Goal: Task Accomplishment & Management: Use online tool/utility

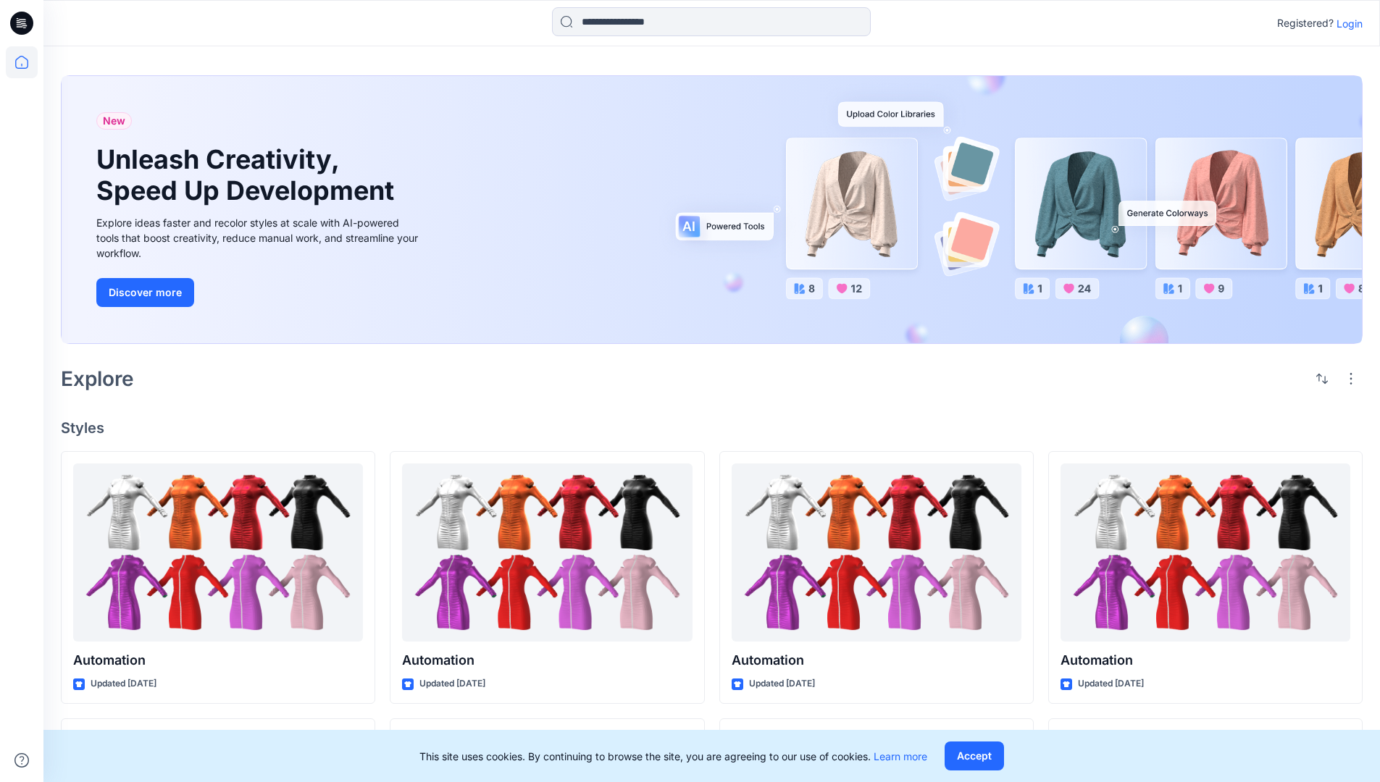
click at [1346, 23] on p "Login" at bounding box center [1350, 23] width 26 height 15
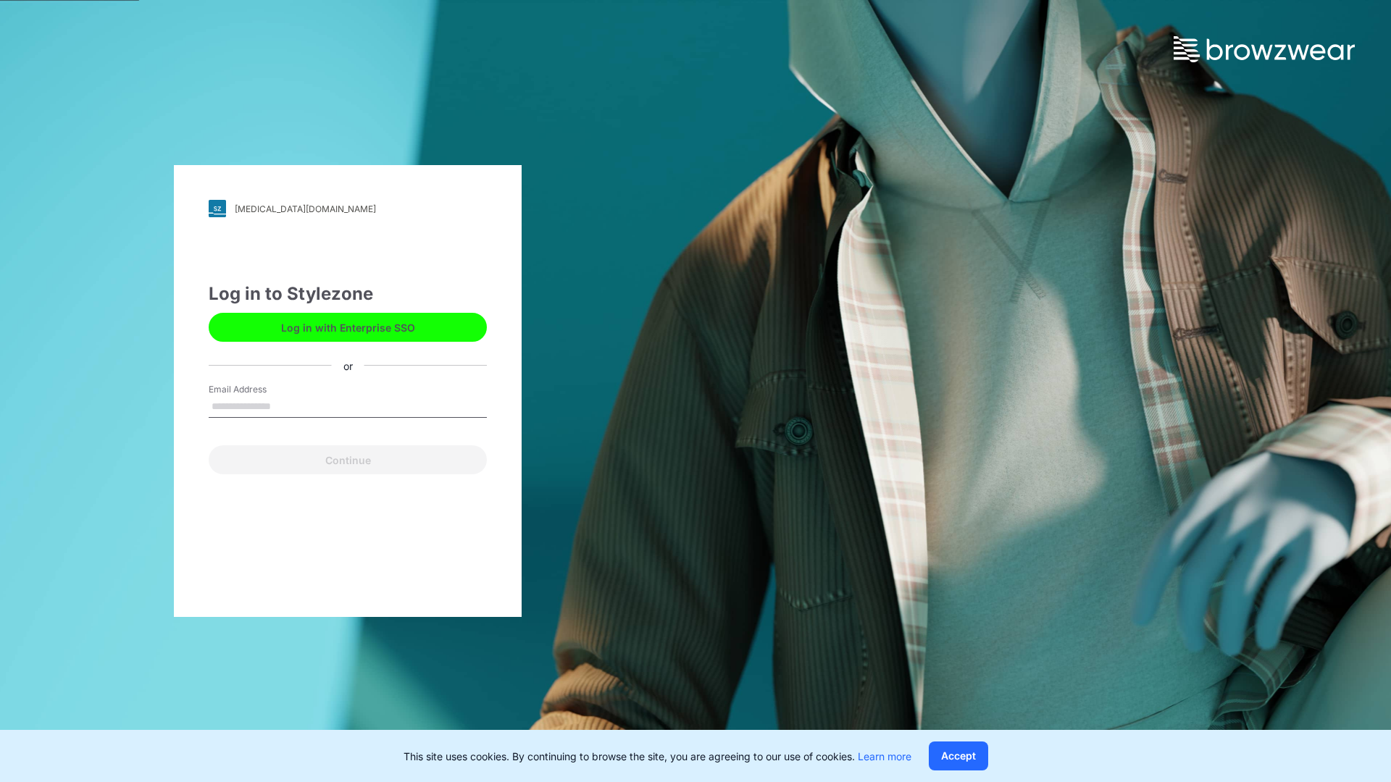
click at [286, 406] on input "Email Address" at bounding box center [348, 407] width 278 height 22
type input "**********"
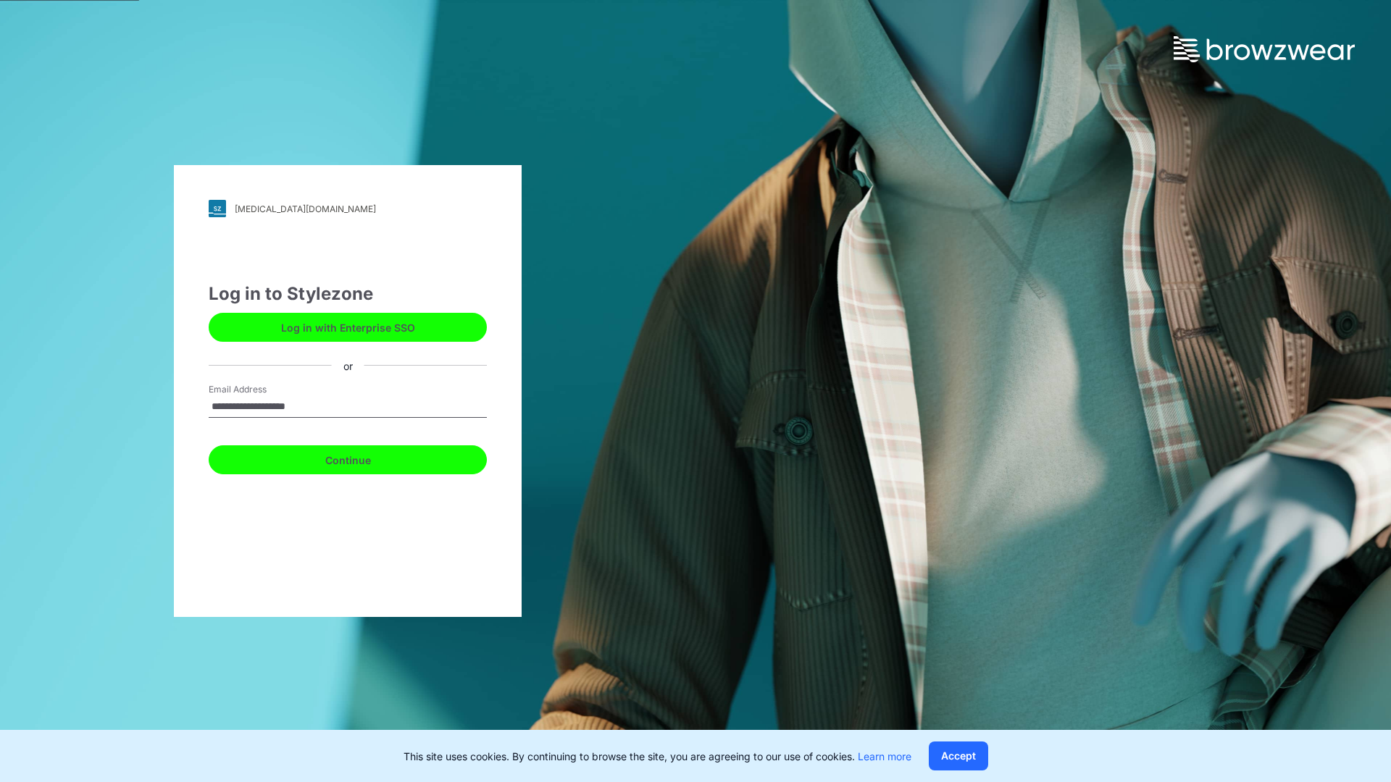
click at [364, 458] on button "Continue" at bounding box center [348, 460] width 278 height 29
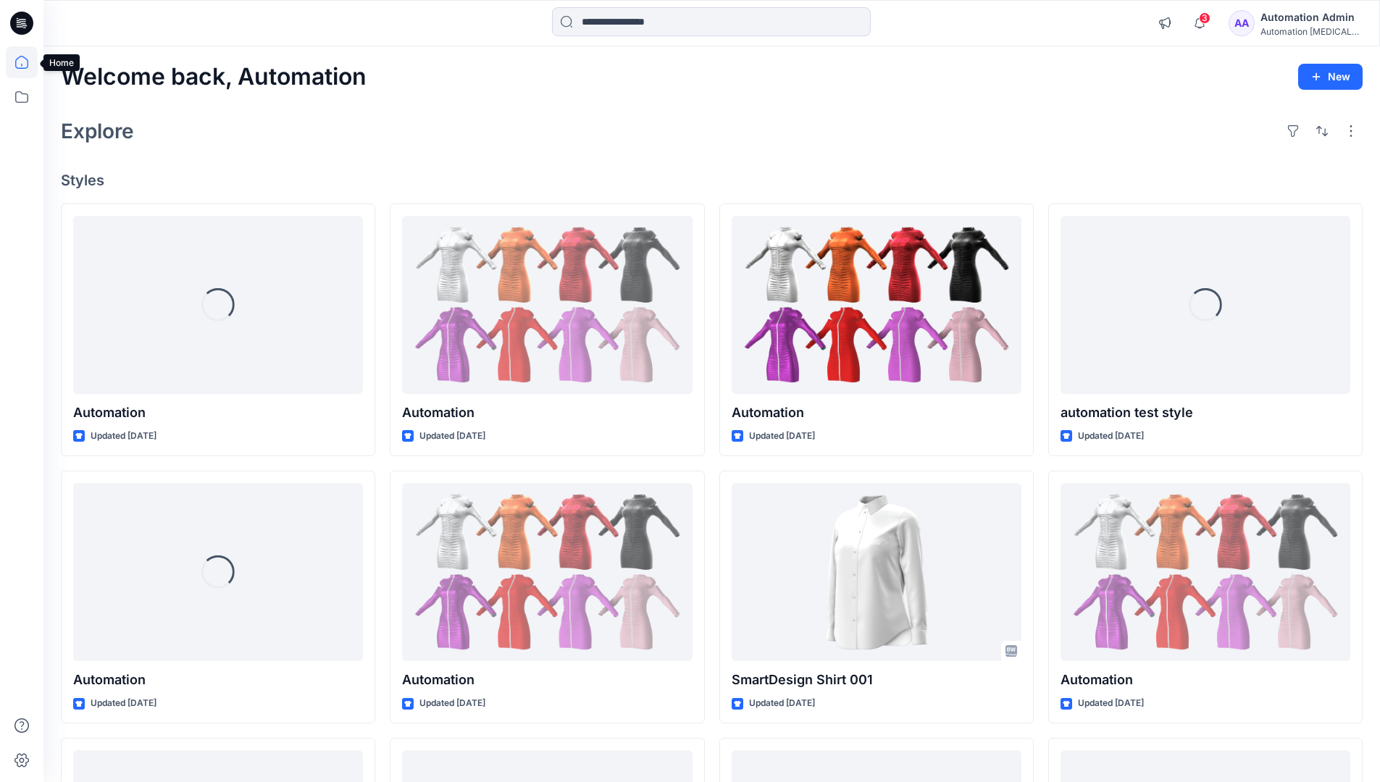
click at [28, 62] on icon at bounding box center [21, 62] width 13 height 13
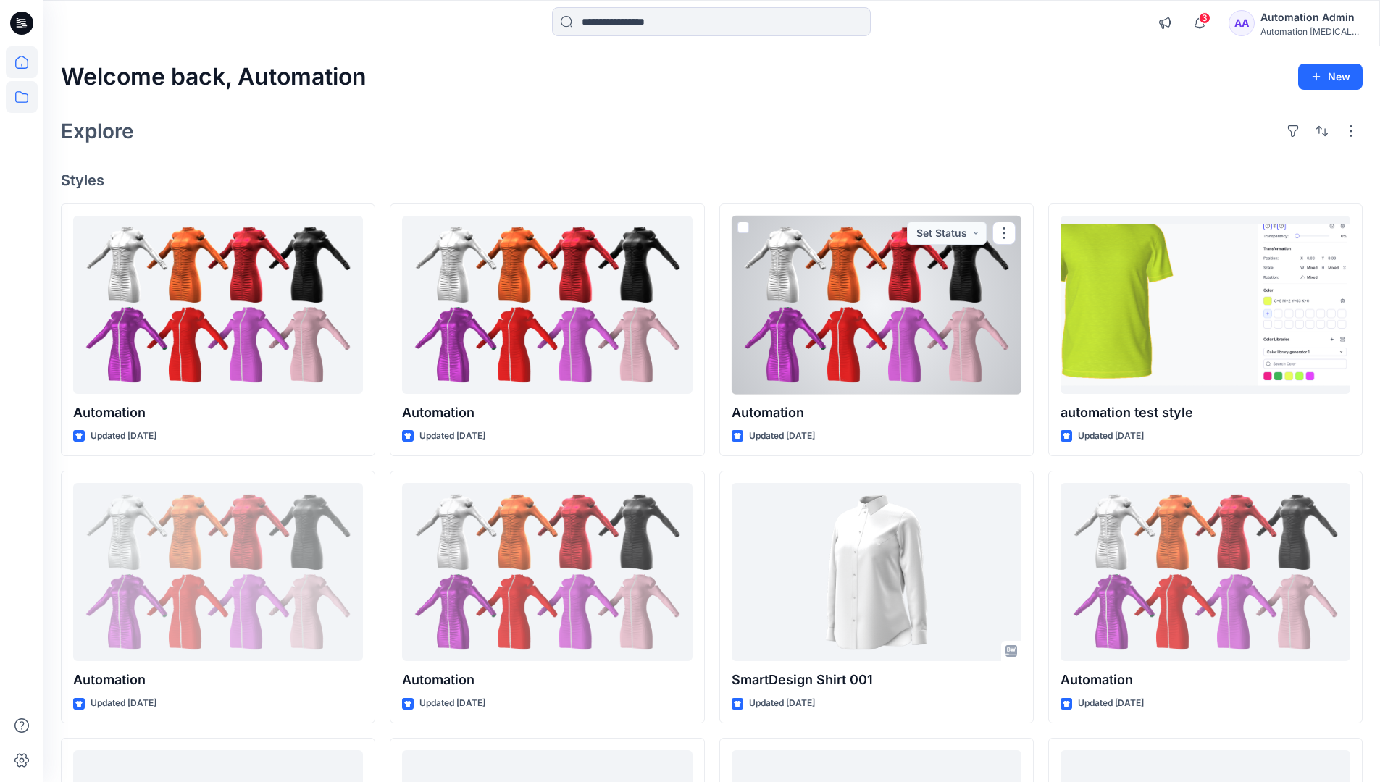
click at [25, 100] on icon at bounding box center [22, 97] width 32 height 32
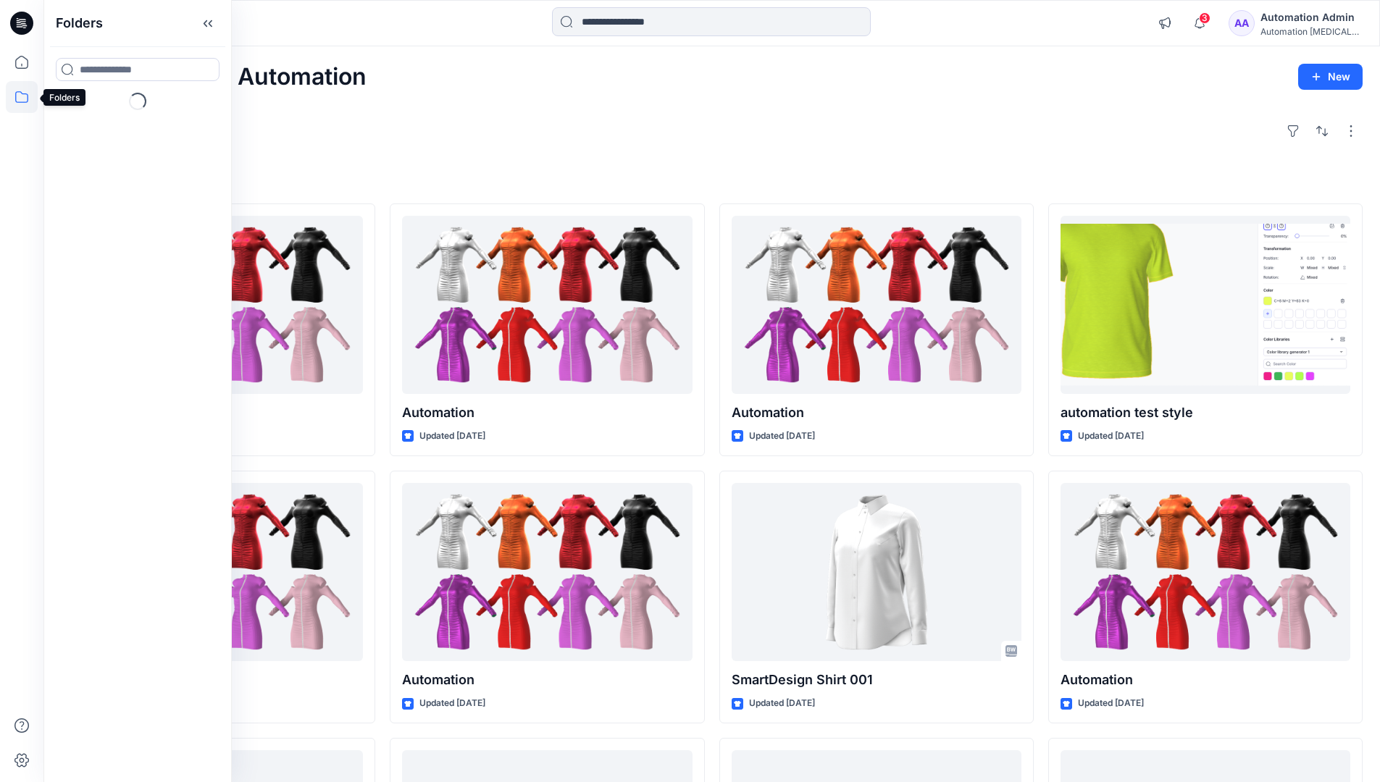
click at [509, 146] on div "Explore" at bounding box center [712, 131] width 1302 height 35
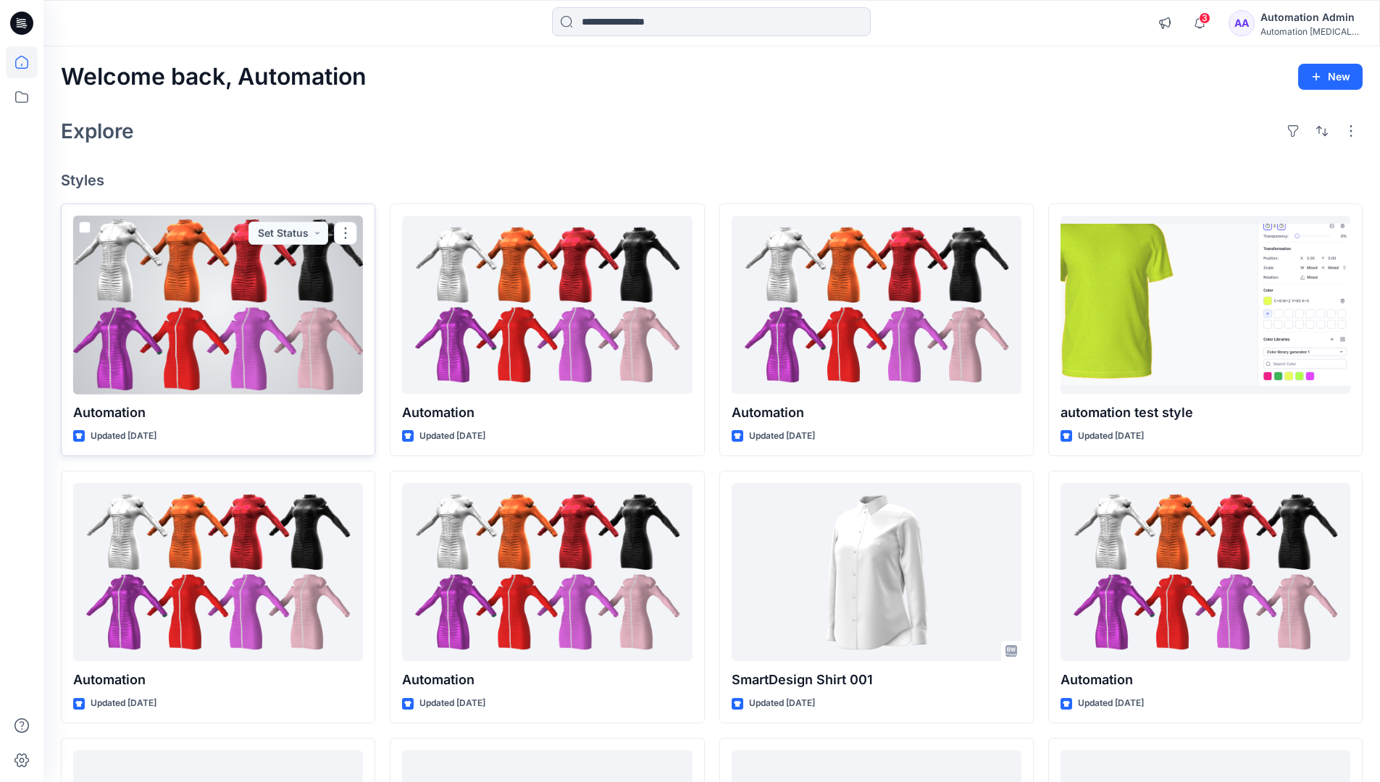
click at [87, 228] on span at bounding box center [85, 228] width 12 height 12
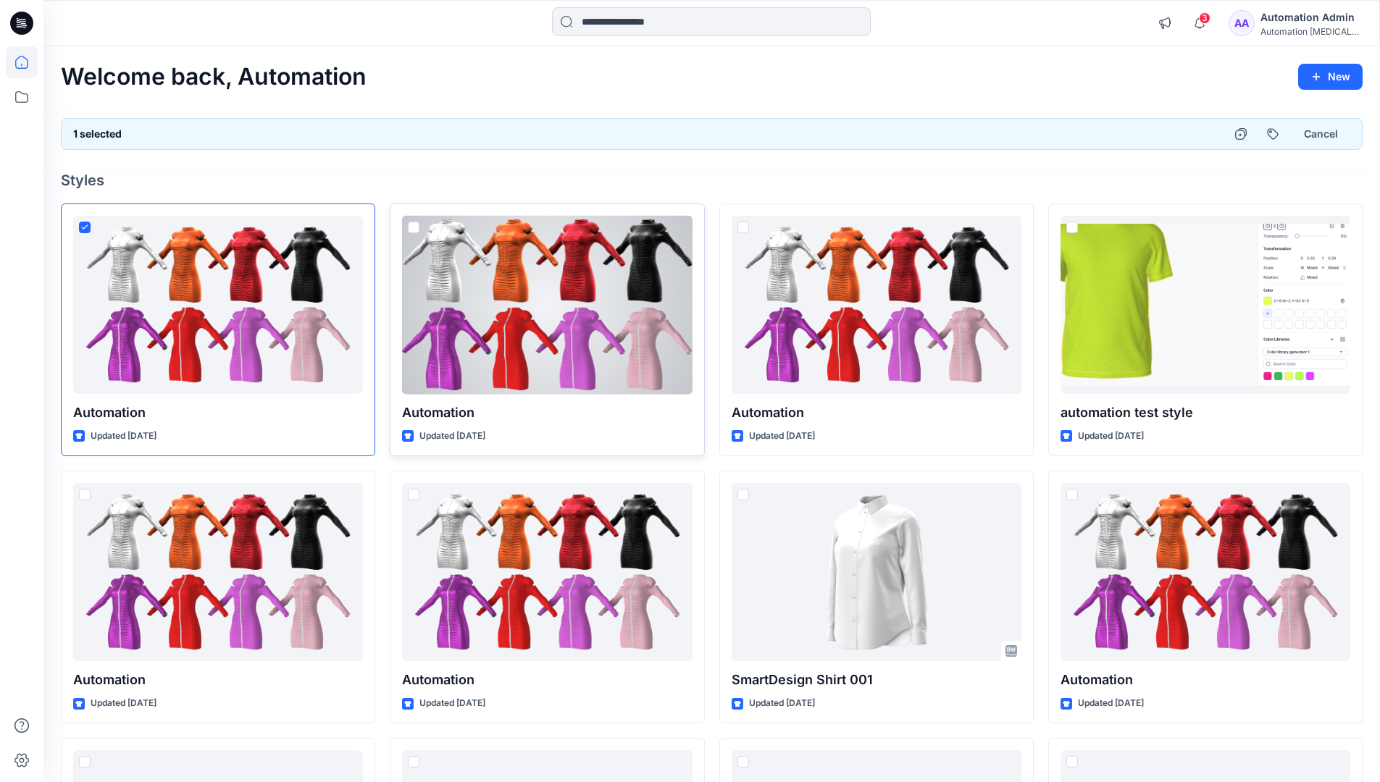
click at [416, 230] on span at bounding box center [414, 228] width 12 height 12
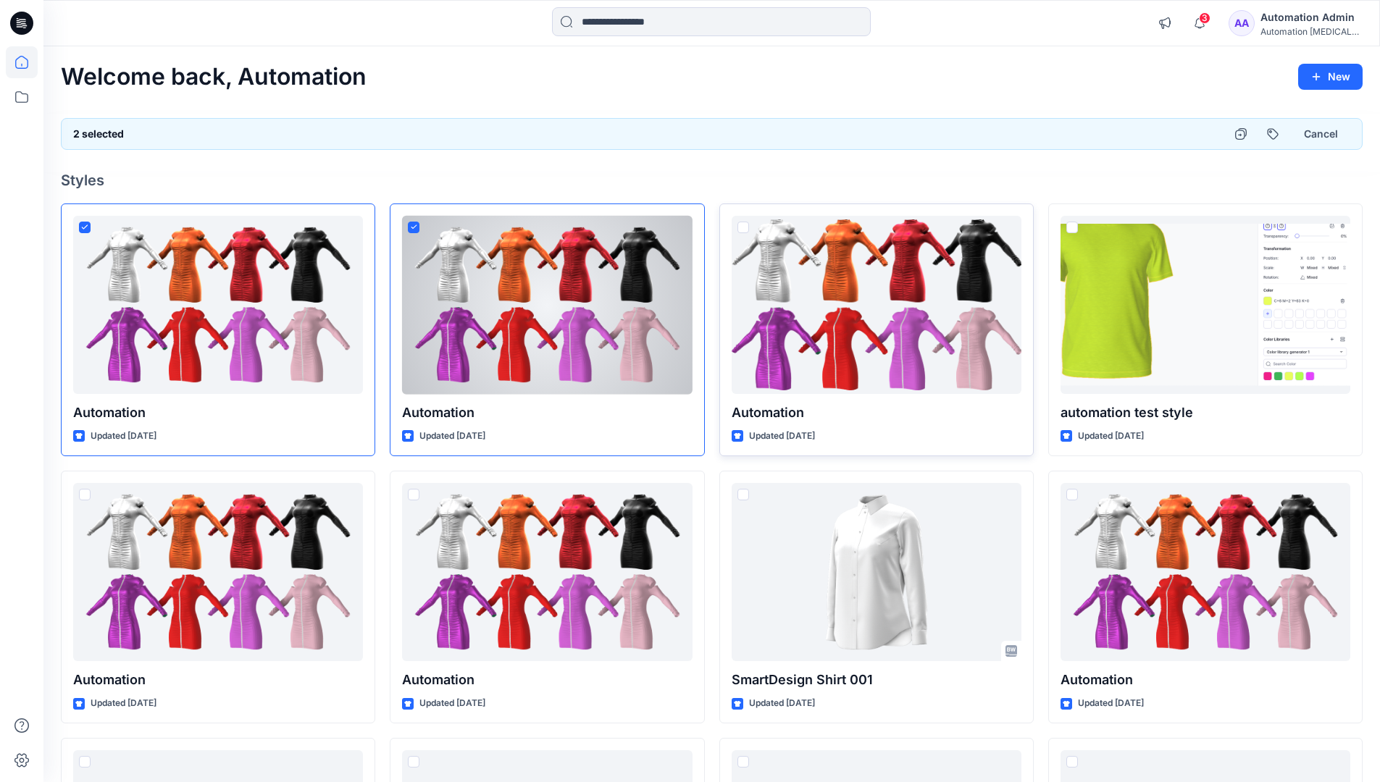
click at [745, 227] on span at bounding box center [743, 228] width 12 height 12
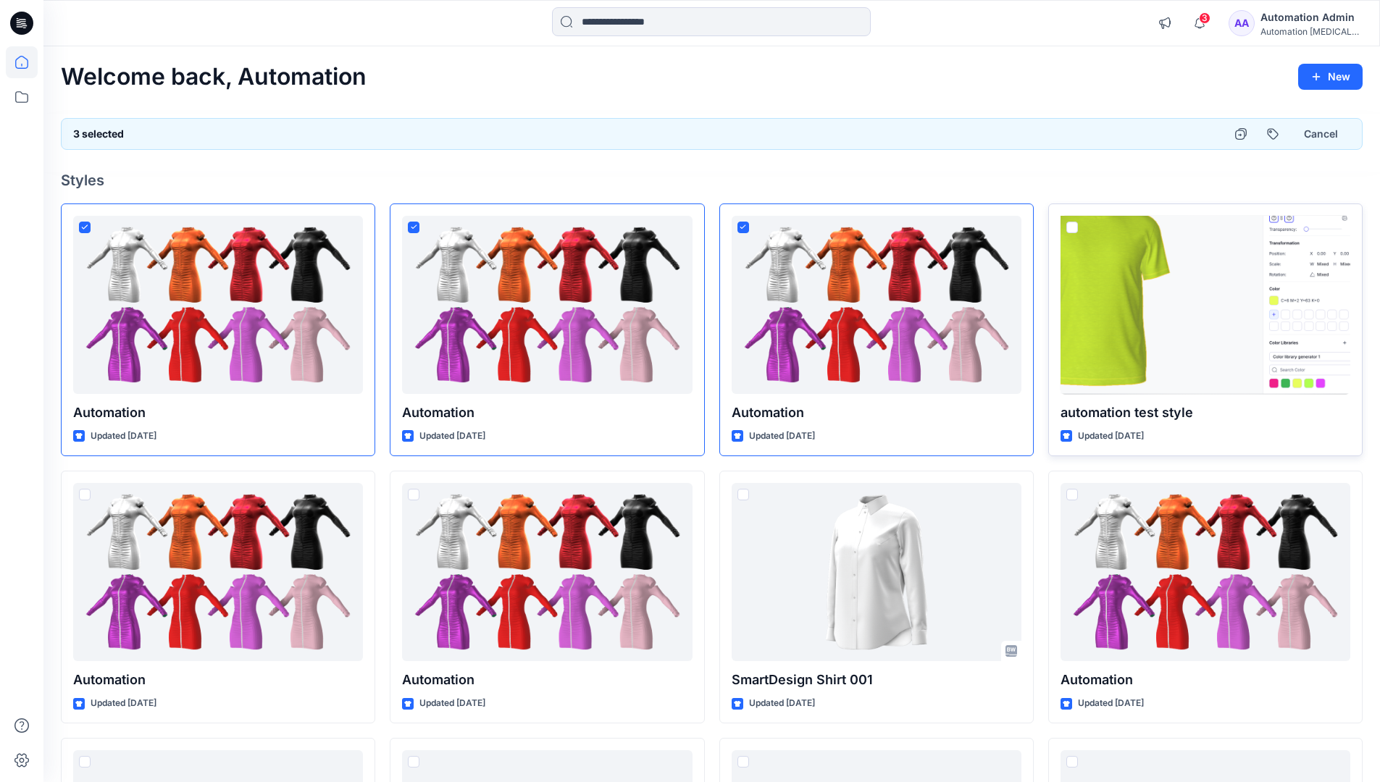
click at [1072, 226] on span at bounding box center [1072, 228] width 12 height 12
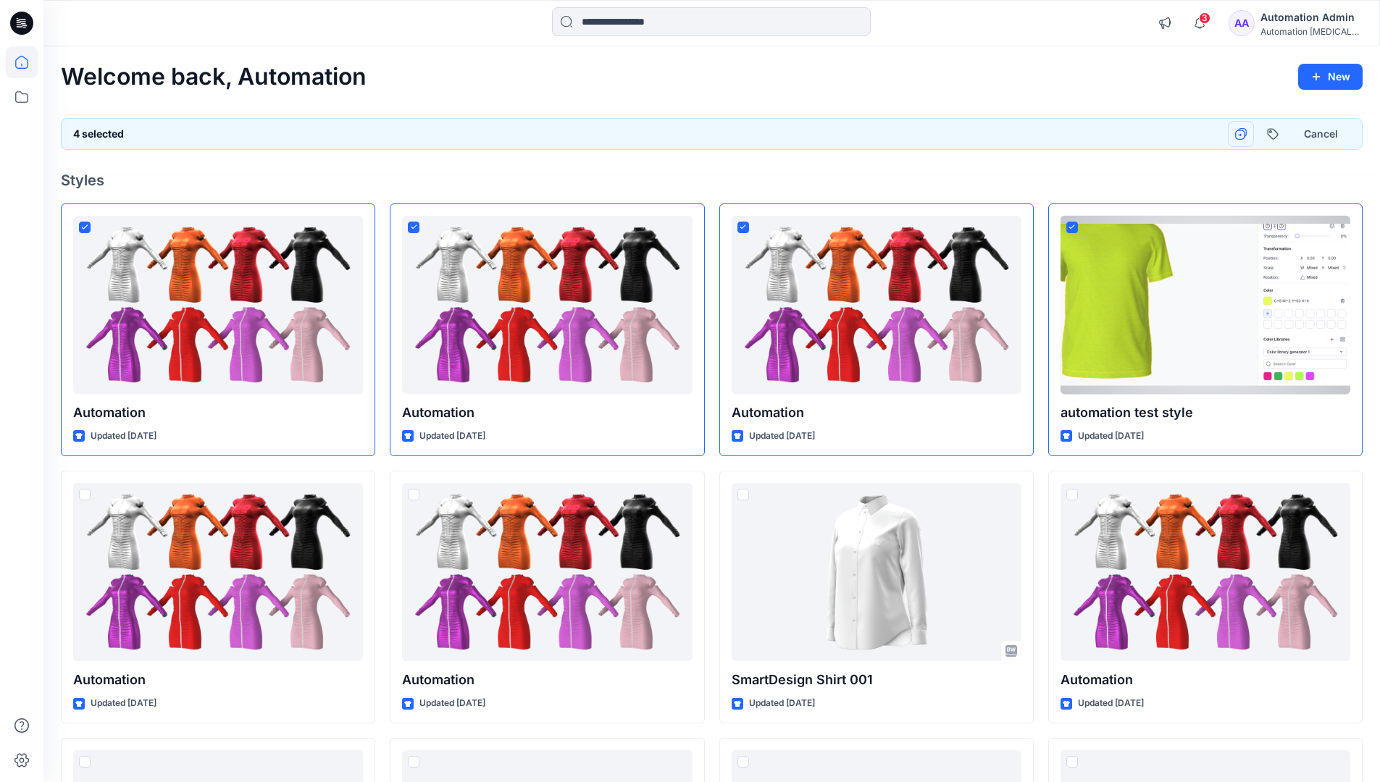
click at [1241, 133] on icon "button" at bounding box center [1241, 134] width 12 height 12
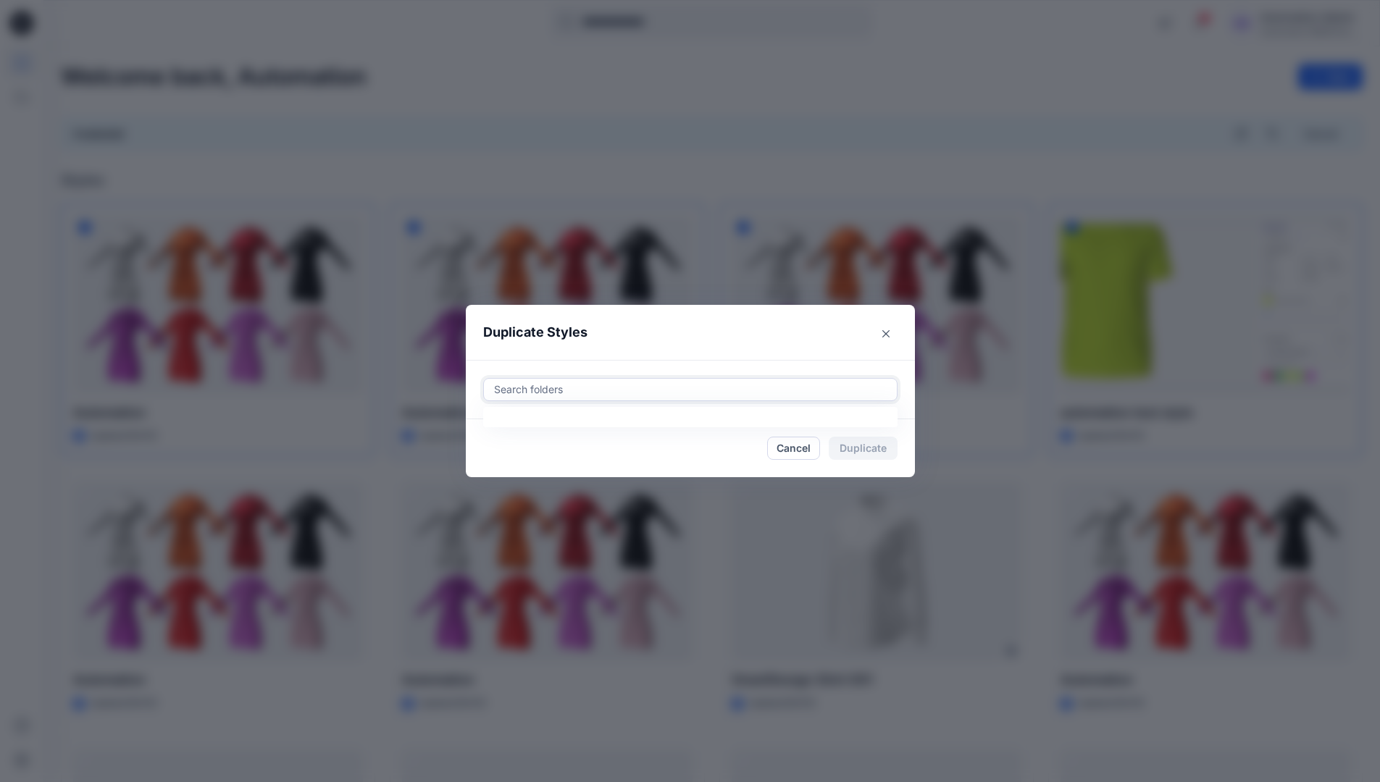
click at [556, 383] on div at bounding box center [691, 389] width 396 height 17
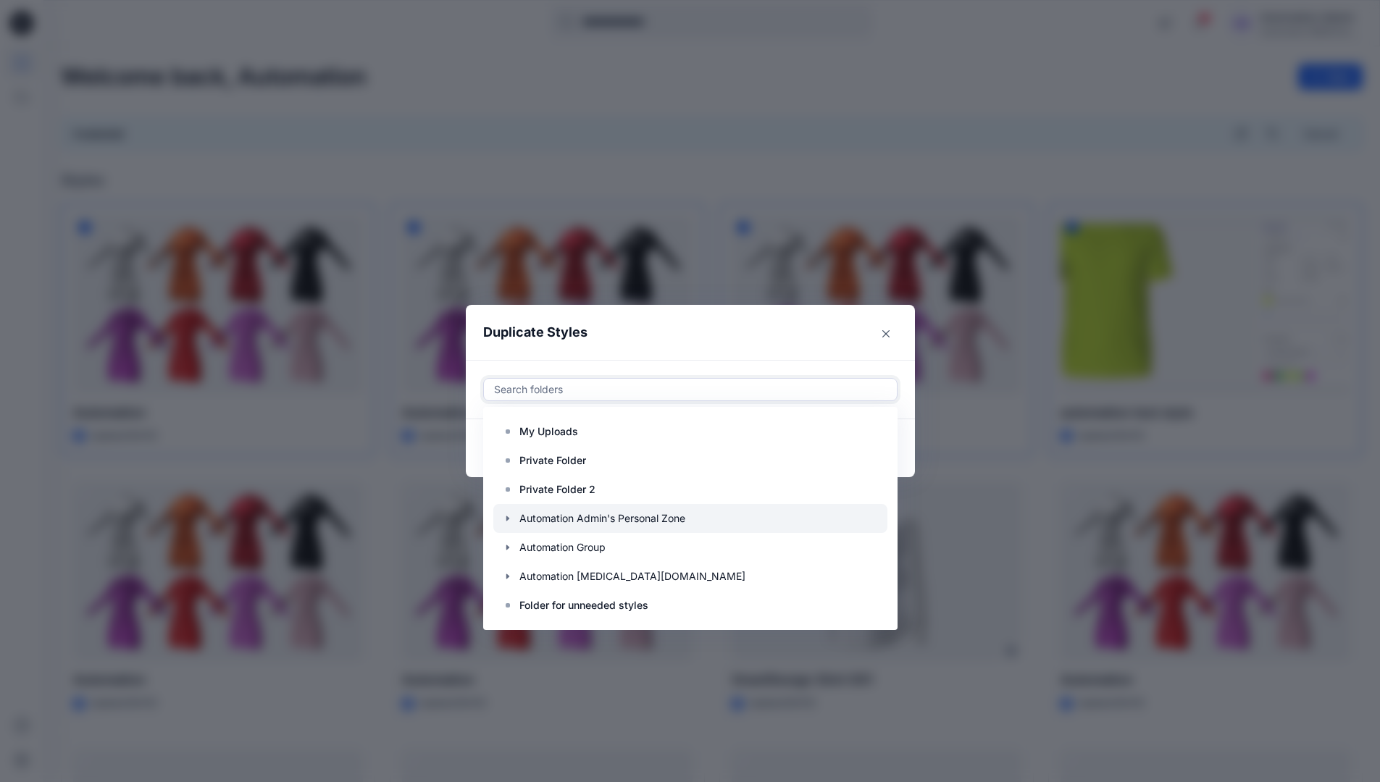
click at [514, 516] on icon "button" at bounding box center [508, 519] width 12 height 12
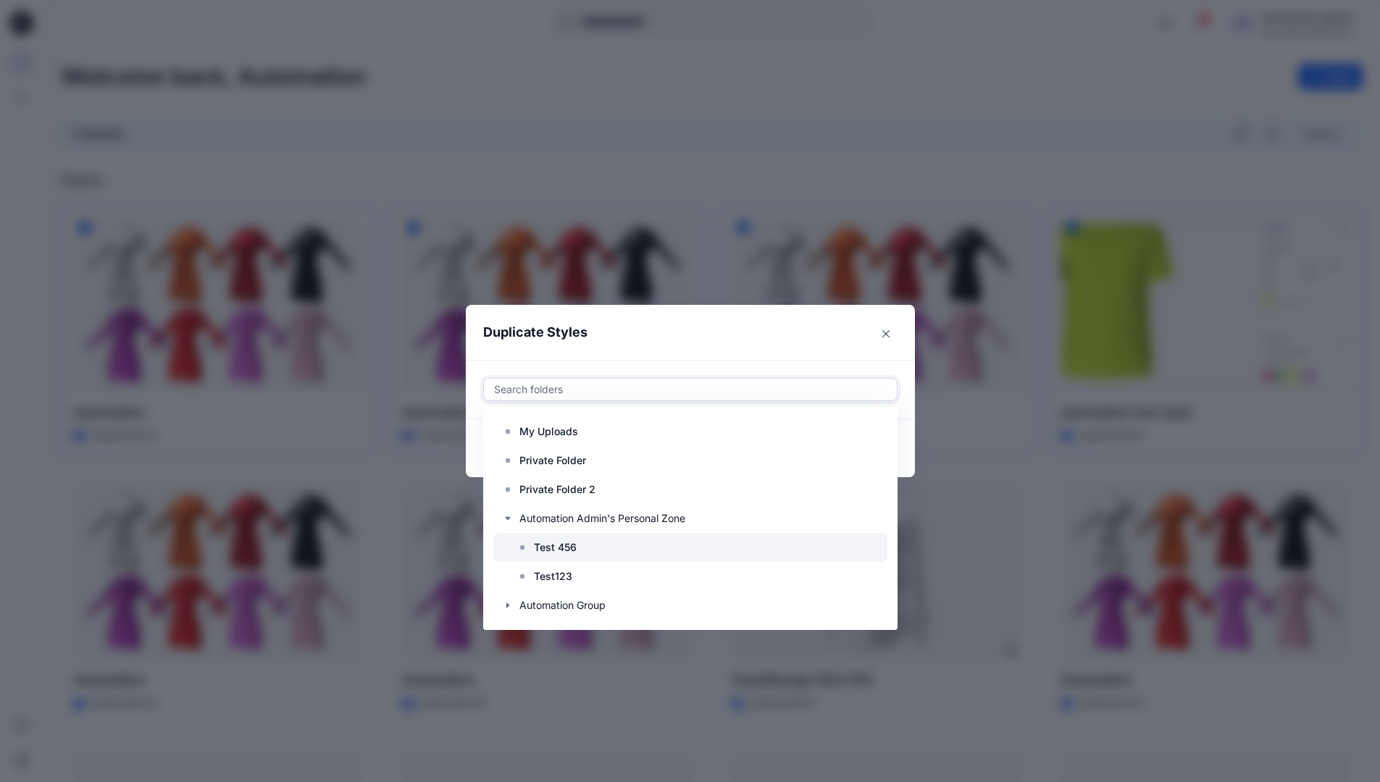
click at [556, 543] on p "Test 456" at bounding box center [555, 547] width 43 height 17
click at [733, 332] on header "Duplicate Styles" at bounding box center [676, 332] width 420 height 55
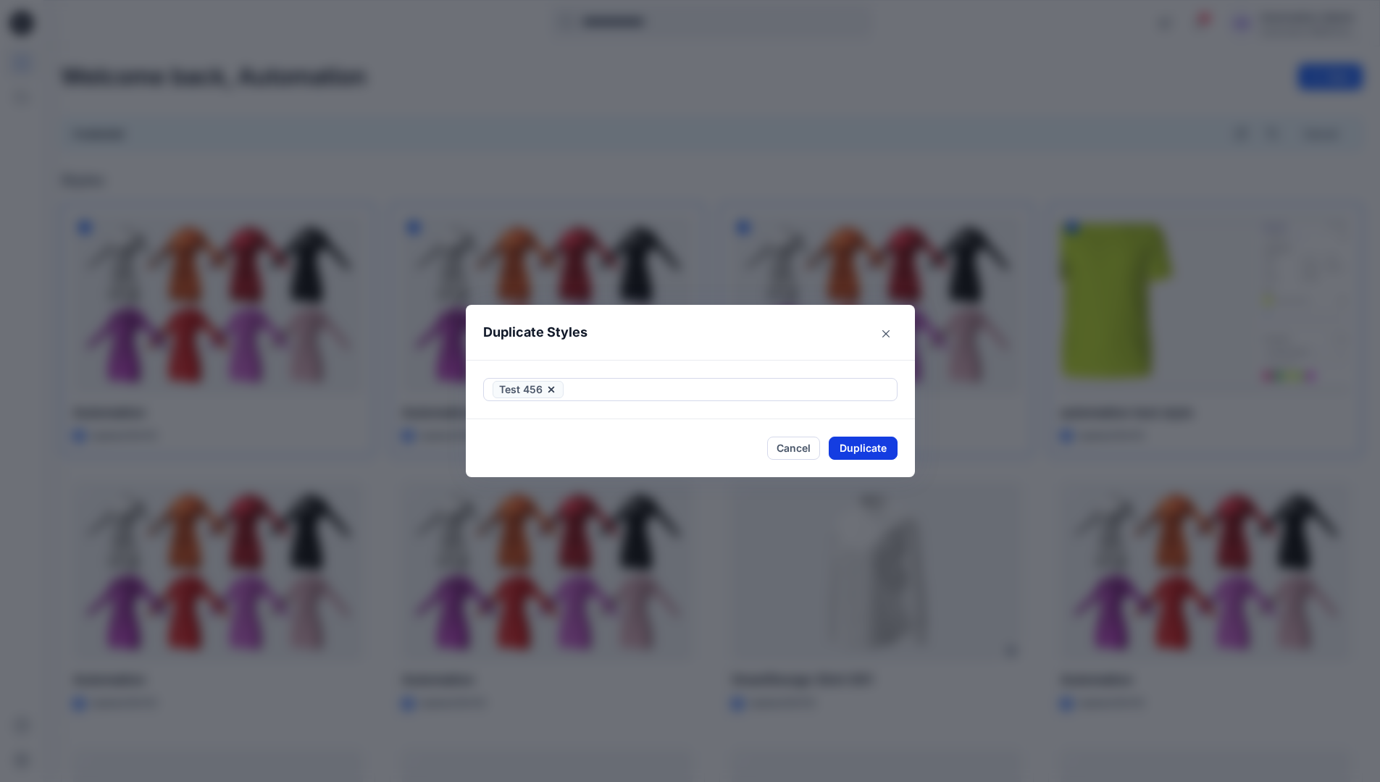
click at [871, 455] on button "Duplicate" at bounding box center [863, 448] width 69 height 23
click at [797, 448] on div "Close" at bounding box center [690, 448] width 414 height 23
